Goal: Information Seeking & Learning: Check status

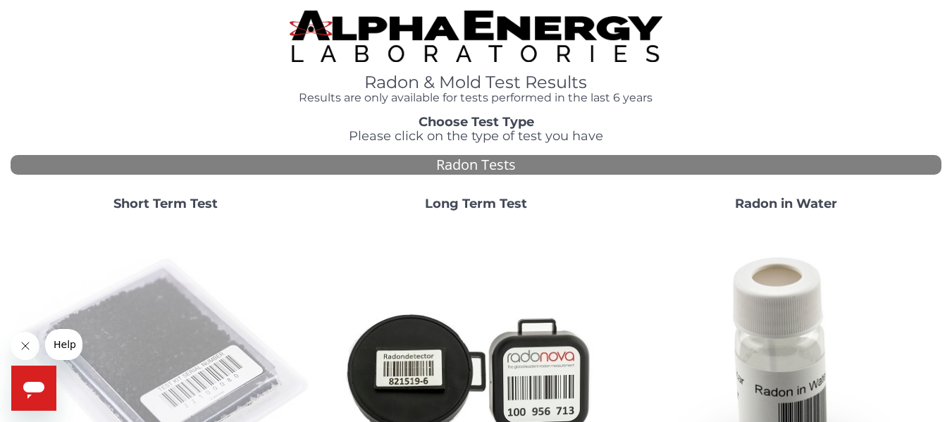
click at [164, 321] on img at bounding box center [165, 372] width 299 height 299
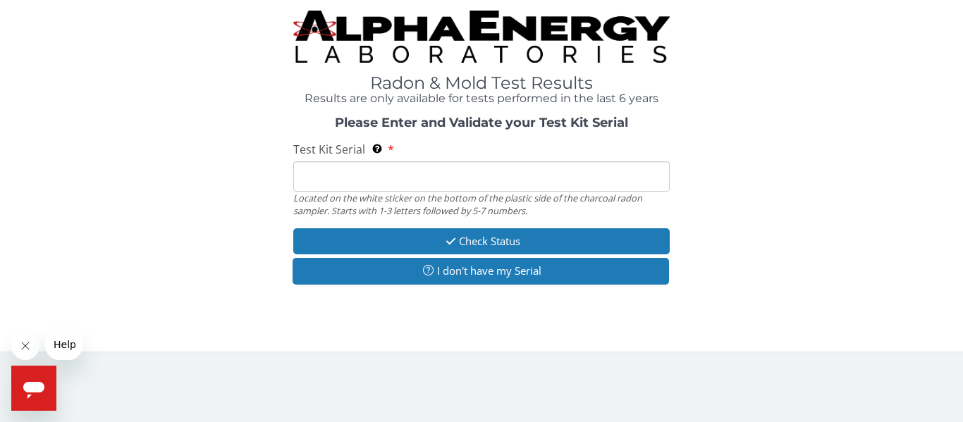
click at [436, 172] on input "Test Kit Serial Located on the white sticker on the bottom of the plastic side …" at bounding box center [481, 176] width 376 height 30
type input "aa487420"
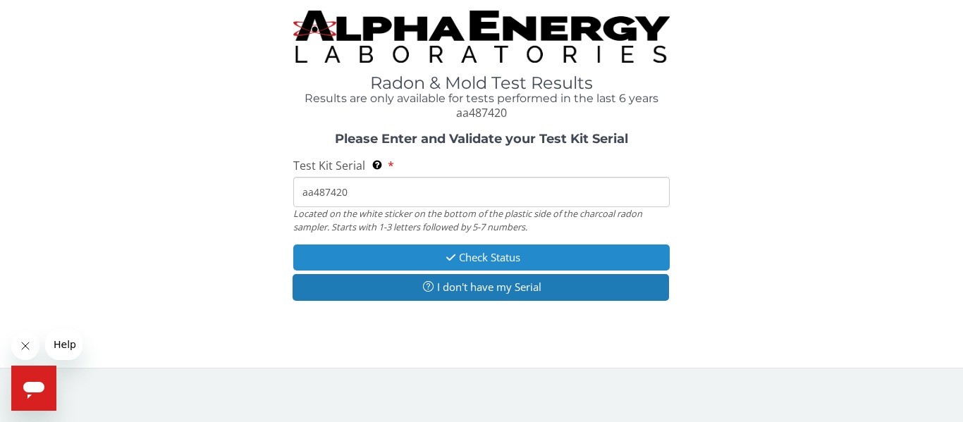
click at [386, 247] on button "Check Status" at bounding box center [481, 258] width 376 height 26
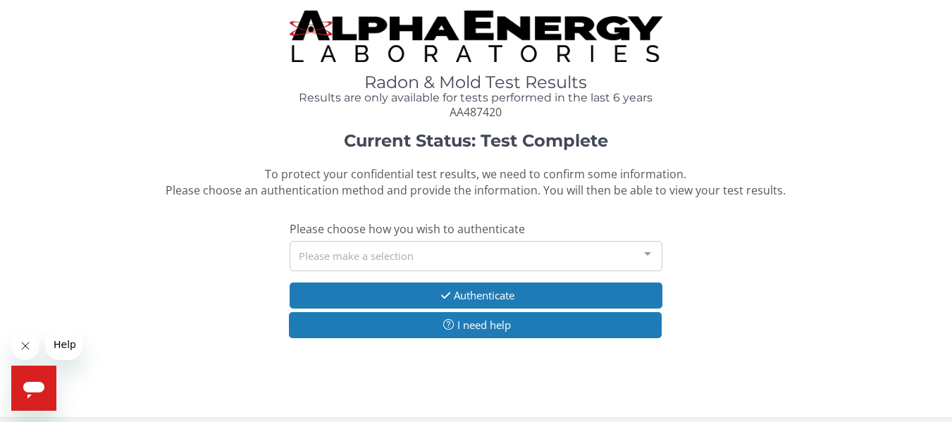
click at [378, 262] on div "Please make a selection" at bounding box center [476, 256] width 372 height 30
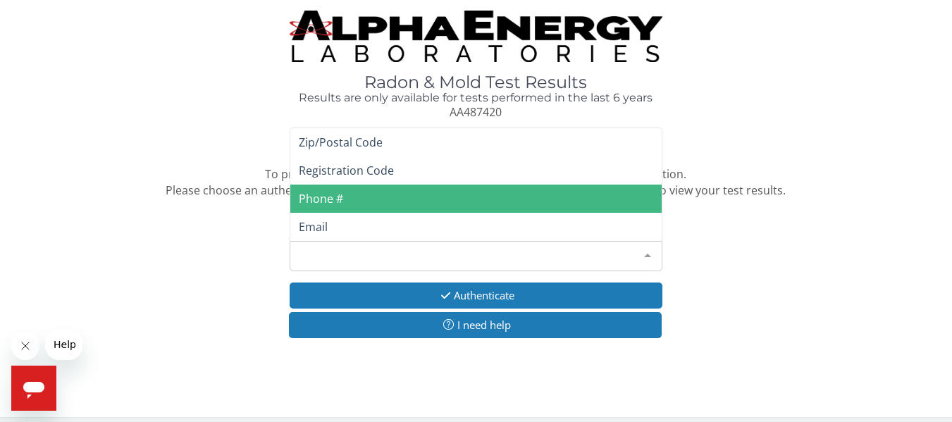
click at [343, 200] on span "Phone #" at bounding box center [475, 199] width 371 height 28
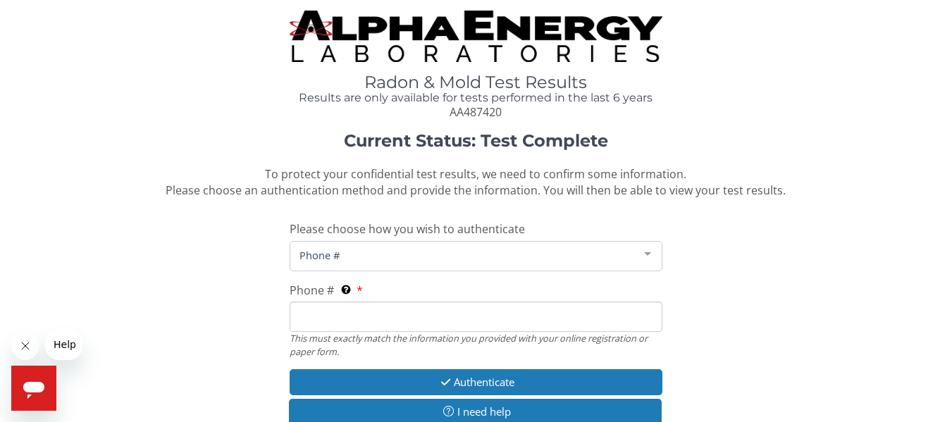
click at [360, 261] on span "Phone #" at bounding box center [464, 255] width 337 height 16
click at [438, 312] on input "Phone # This must exactly match the information you provided with your online r…" at bounding box center [476, 317] width 372 height 30
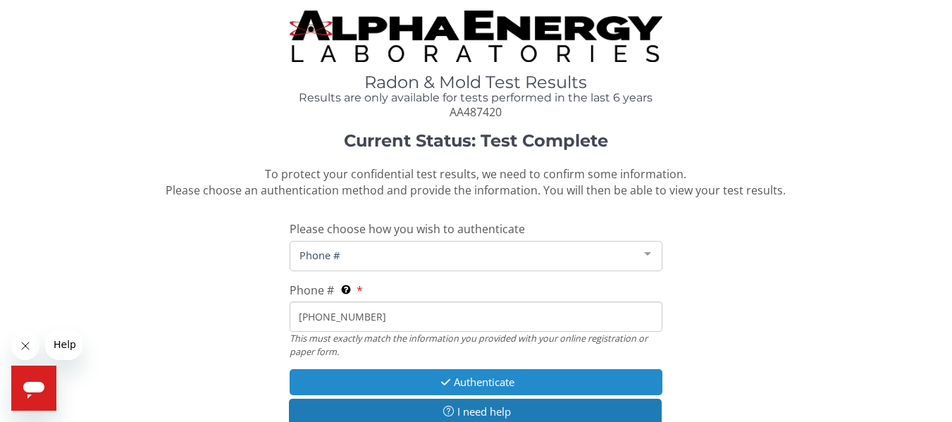
type input "[PHONE_NUMBER]"
click at [484, 384] on button "Authenticate" at bounding box center [476, 382] width 372 height 26
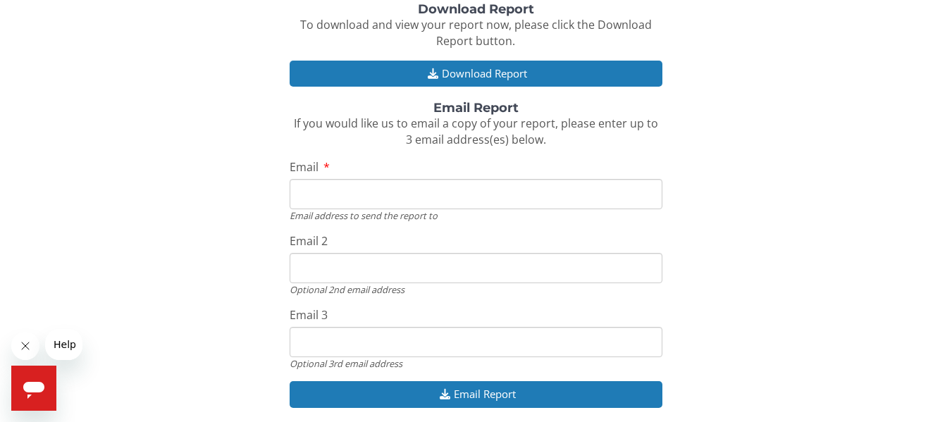
scroll to position [211, 0]
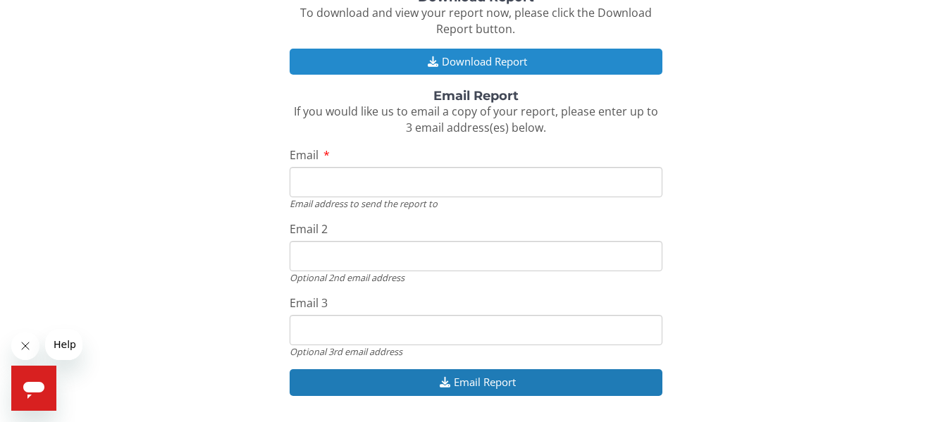
click at [536, 63] on button "Download Report" at bounding box center [476, 62] width 372 height 26
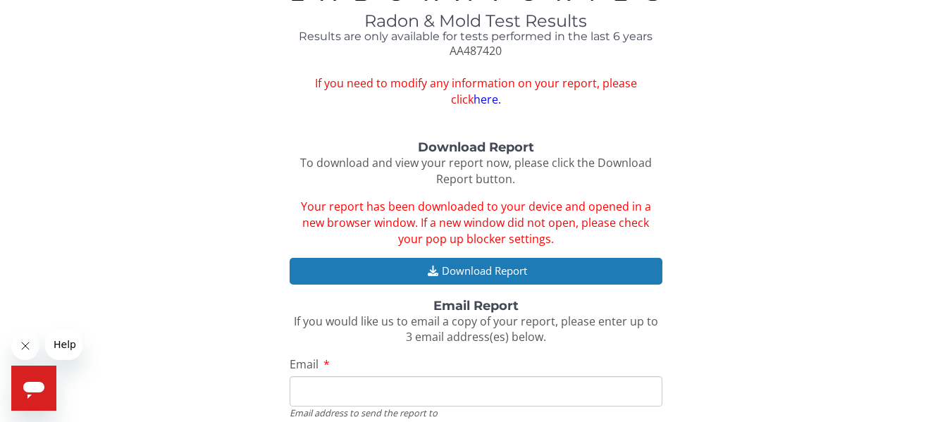
scroll to position [0, 0]
